Goal: Transaction & Acquisition: Purchase product/service

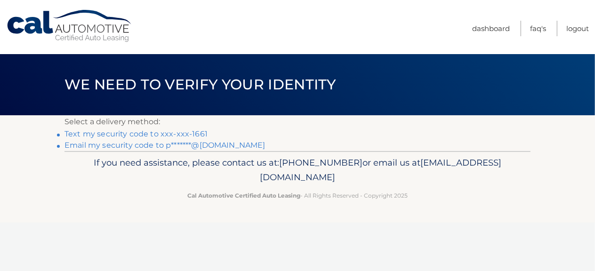
click at [209, 144] on link "Email my security code to p*******@gmail.com" at bounding box center [164, 145] width 201 height 9
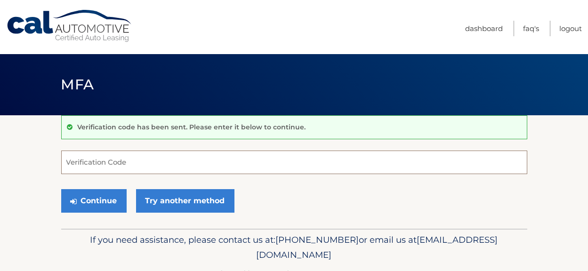
click at [159, 169] on input "Verification Code" at bounding box center [294, 163] width 466 height 24
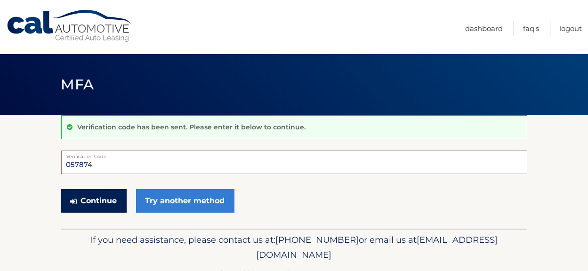
type input "057874"
click at [96, 198] on button "Continue" at bounding box center [93, 201] width 65 height 24
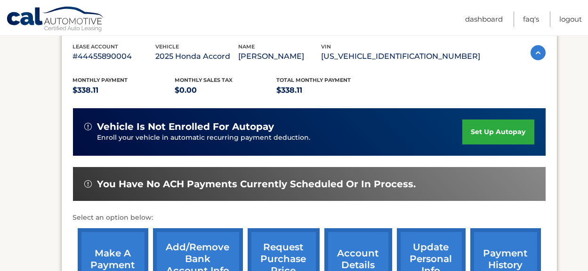
scroll to position [188, 0]
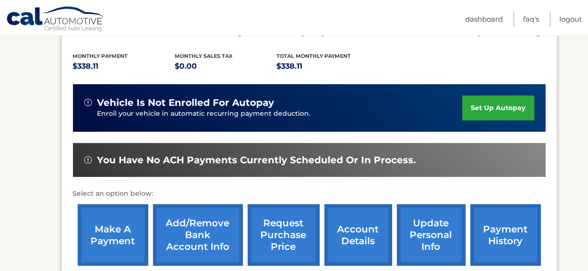
click at [111, 246] on link "make a payment" at bounding box center [113, 235] width 71 height 62
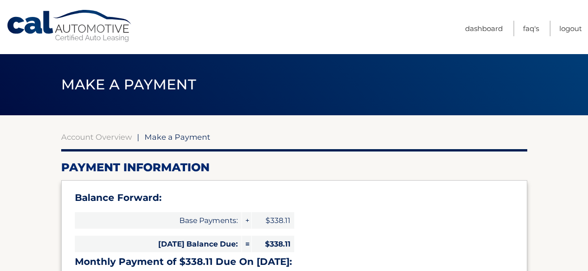
select select "MjJiZjhiY2QtYTlhZC00OTk4LWI1YzktYmFiYWY0OGU3NTI3"
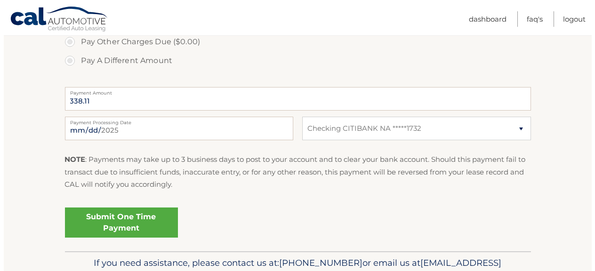
scroll to position [394, 0]
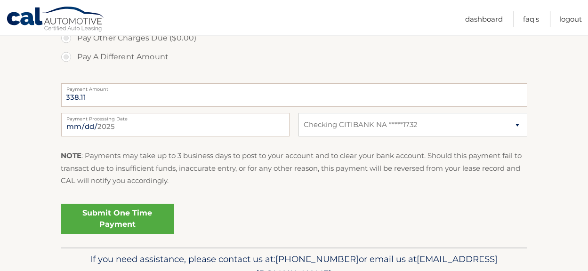
click at [134, 226] on link "Submit One Time Payment" at bounding box center [117, 219] width 113 height 30
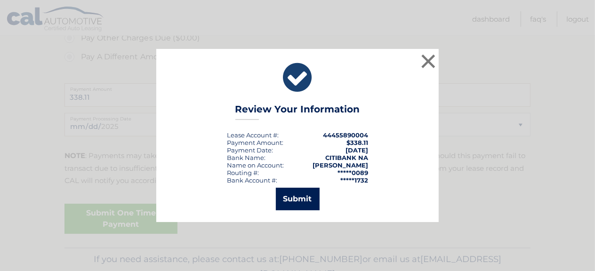
click at [303, 201] on button "Submit" at bounding box center [298, 199] width 44 height 23
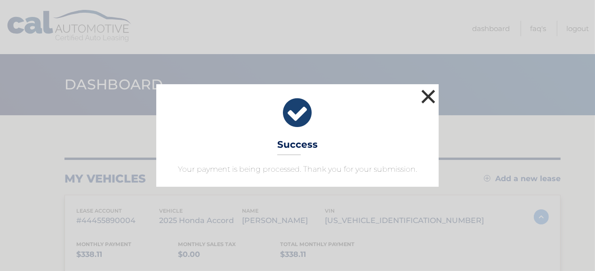
click at [425, 93] on button "×" at bounding box center [428, 96] width 19 height 19
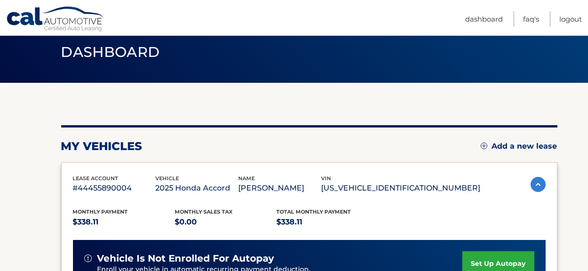
scroll to position [47, 0]
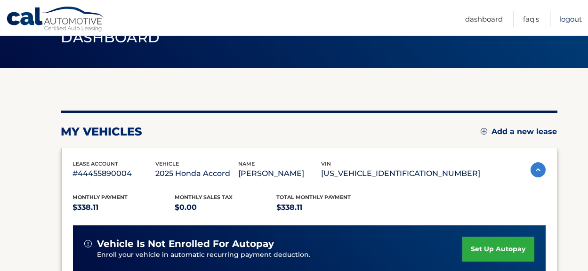
click at [567, 16] on link "Logout" at bounding box center [570, 19] width 23 height 16
